Goal: Navigation & Orientation: Find specific page/section

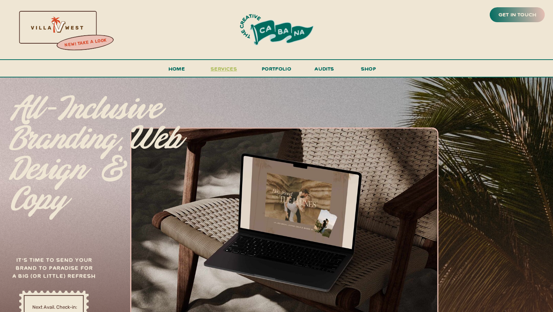
click at [226, 70] on span "services" at bounding box center [224, 68] width 27 height 7
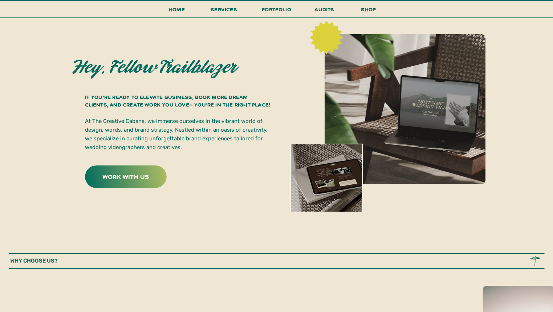
scroll to position [110, 0]
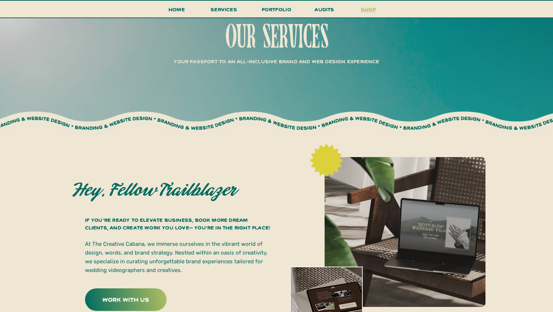
click at [366, 11] on h3 "shop" at bounding box center [368, 11] width 35 height 13
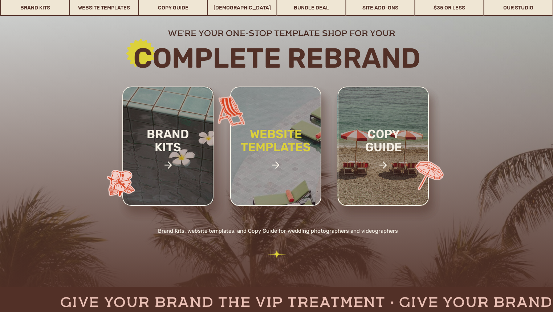
click at [286, 149] on h2 "website templates" at bounding box center [275, 148] width 95 height 42
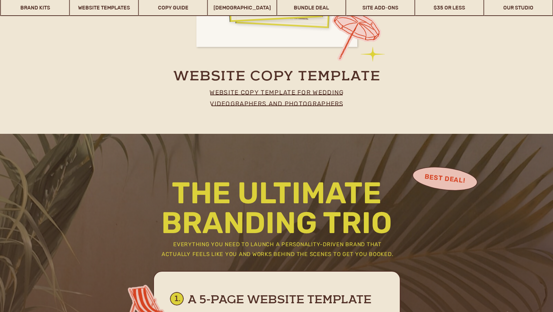
scroll to position [2823, 0]
